Goal: Transaction & Acquisition: Purchase product/service

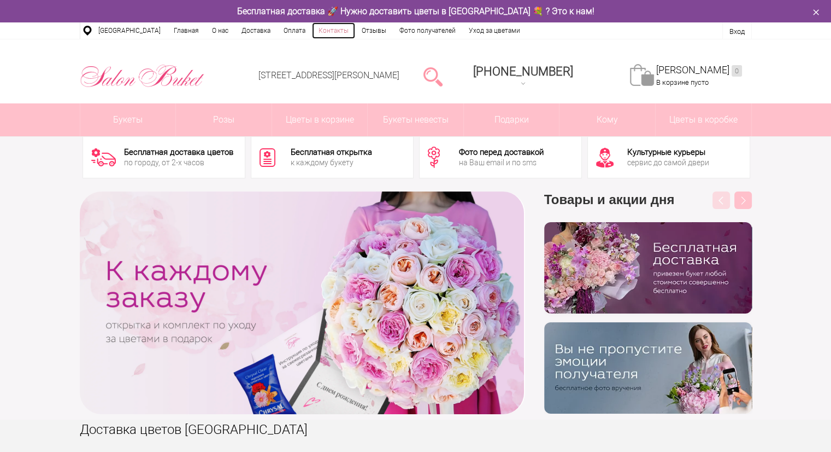
click at [329, 29] on link "Контакты" at bounding box center [333, 30] width 43 height 16
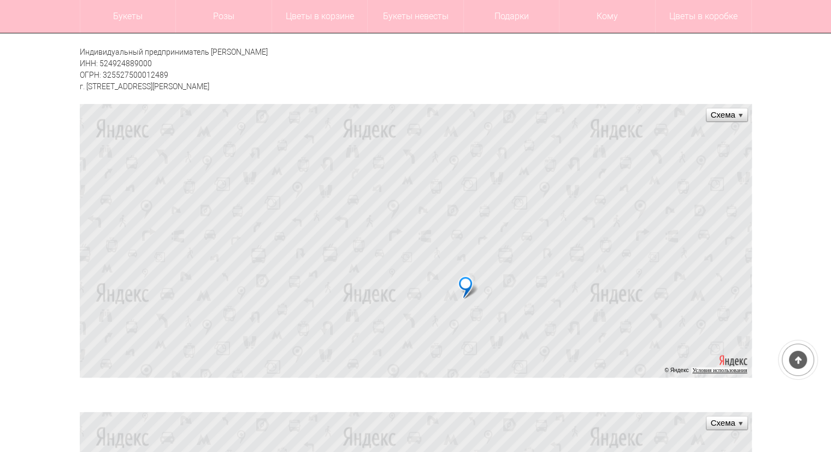
scroll to position [374, 0]
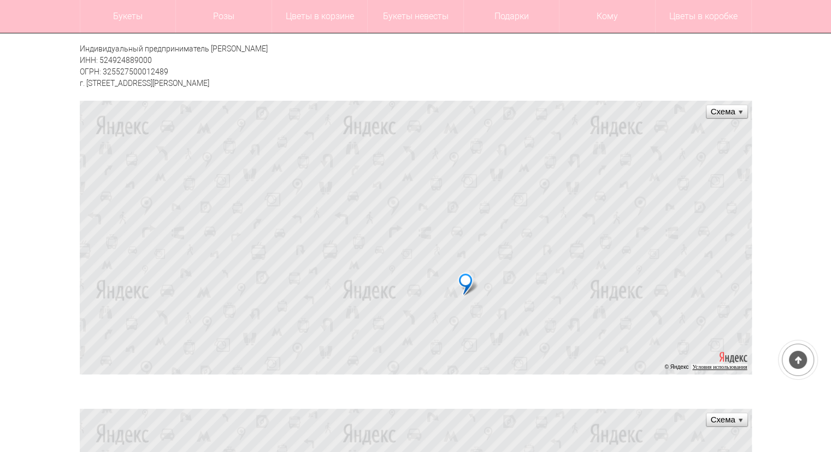
click at [461, 302] on ymaps at bounding box center [416, 237] width 672 height 273
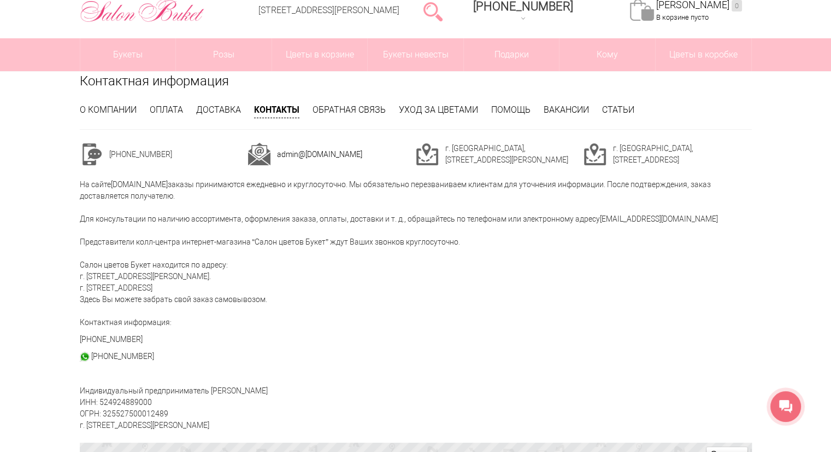
scroll to position [0, 0]
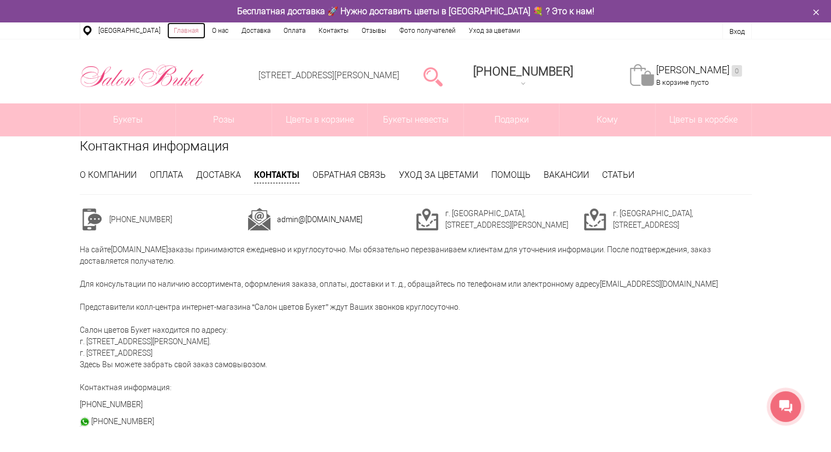
click at [175, 32] on link "Главная" at bounding box center [186, 30] width 38 height 16
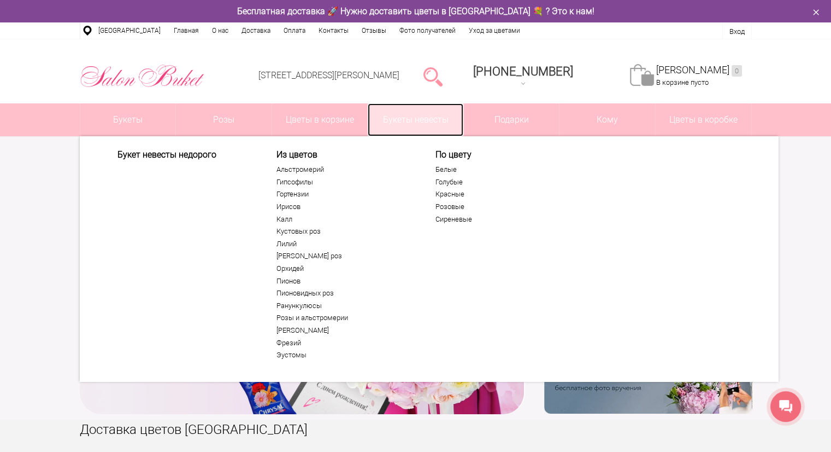
click at [420, 124] on link "Букеты невесты" at bounding box center [416, 119] width 96 height 33
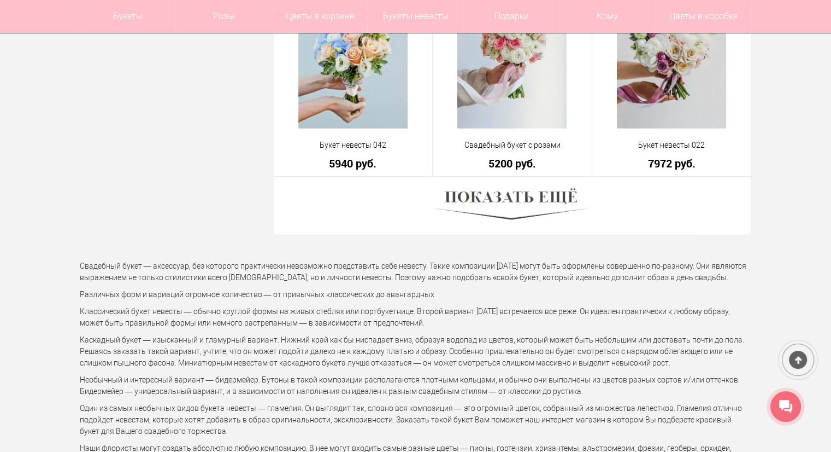
scroll to position [3103, 0]
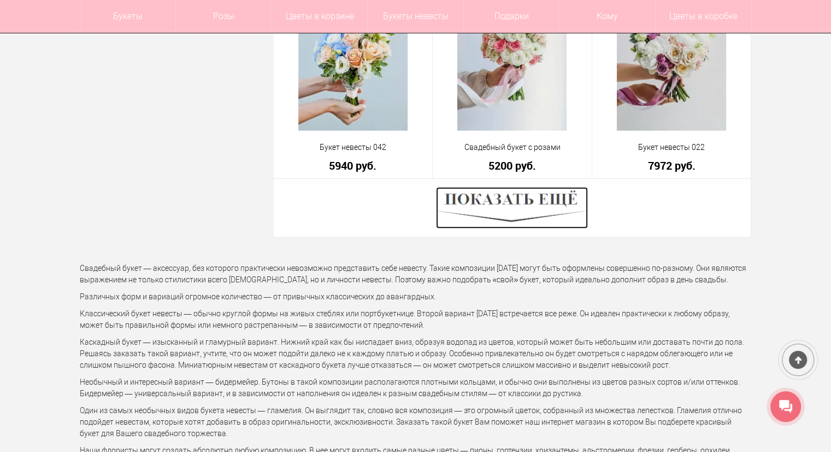
click at [515, 203] on img at bounding box center [512, 208] width 152 height 42
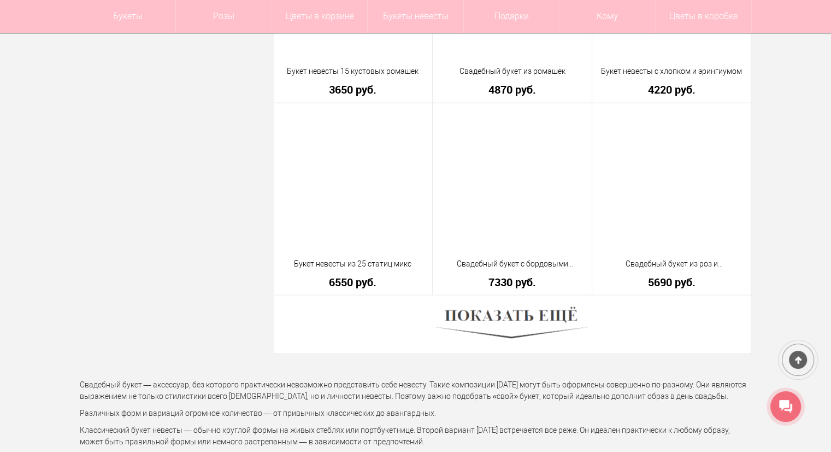
scroll to position [6056, 0]
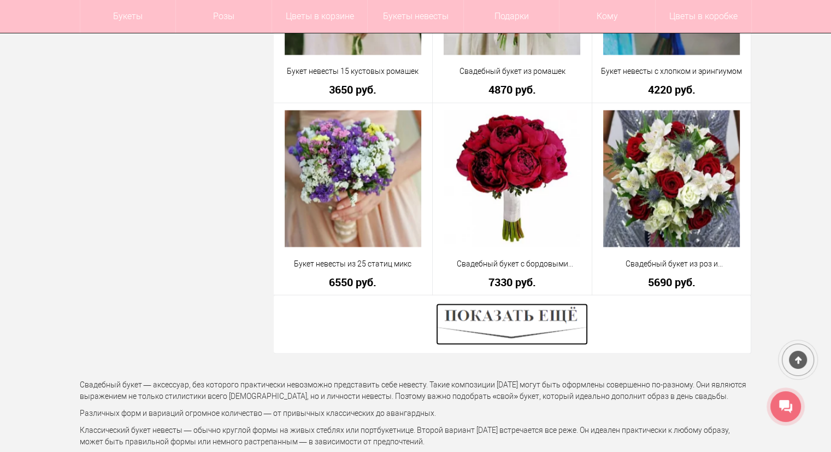
click at [492, 338] on img at bounding box center [512, 324] width 152 height 42
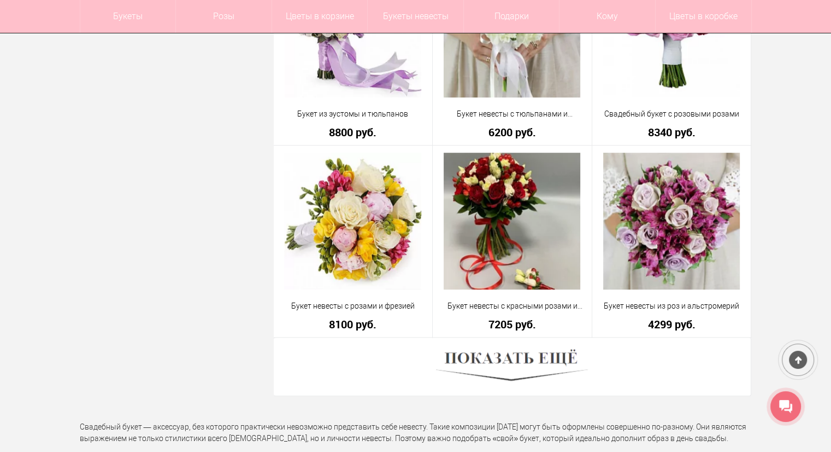
scroll to position [9124, 0]
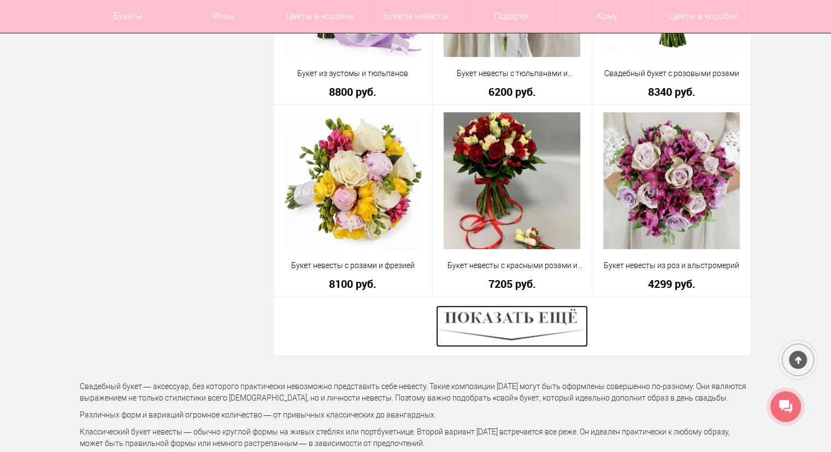
click at [521, 318] on img at bounding box center [512, 326] width 152 height 42
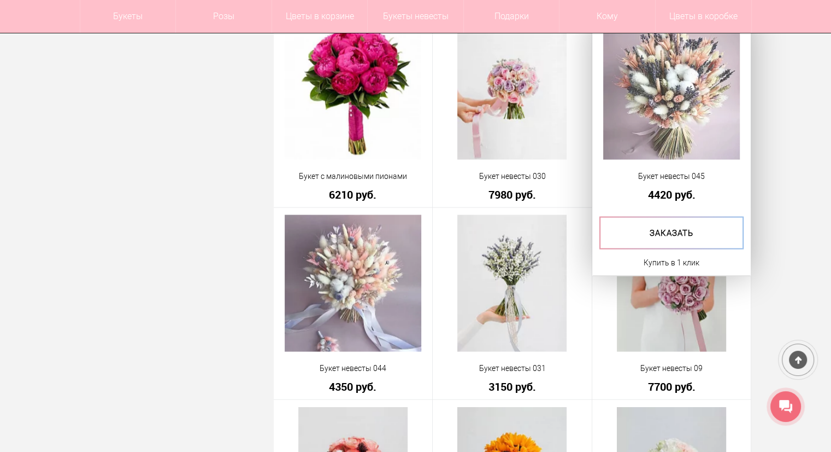
scroll to position [10552, 0]
